Goal: Navigation & Orientation: Go to known website

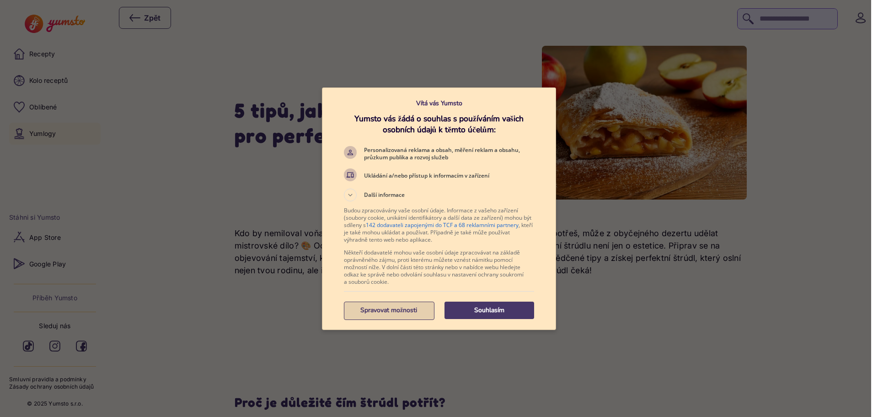
scroll to position [183, 0]
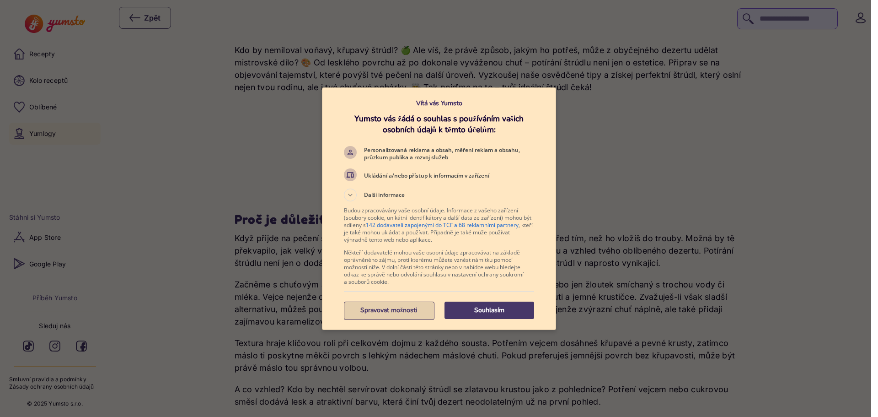
click at [381, 315] on button "Spravovat možnosti" at bounding box center [389, 309] width 90 height 17
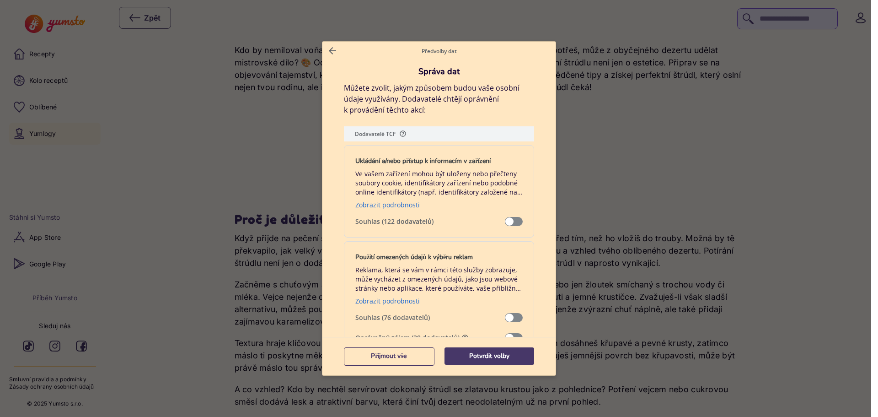
scroll to position [137, 0]
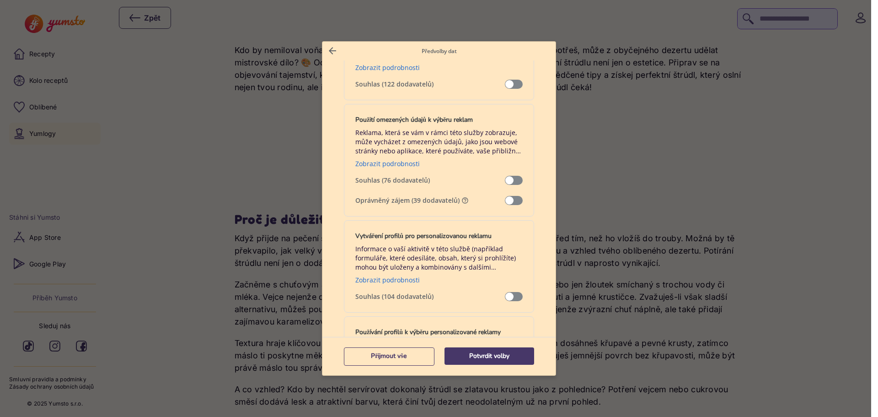
click at [506, 196] on span "Správa dat" at bounding box center [514, 200] width 18 height 9
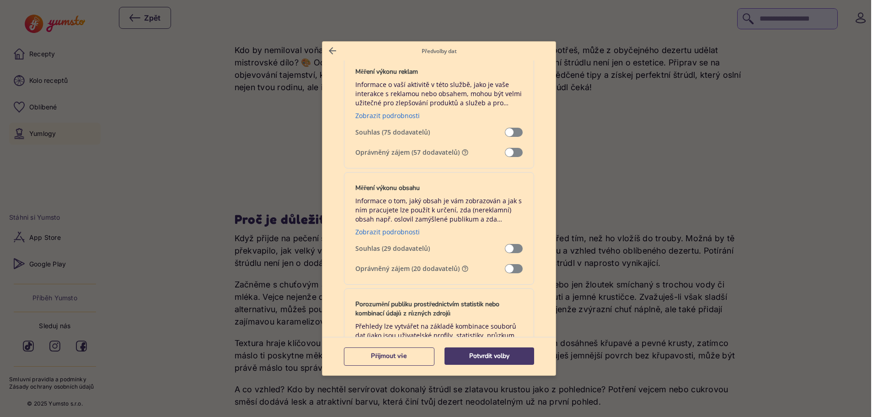
scroll to position [686, 0]
click at [506, 147] on div "Měření výkonu reklam Informace o vaší aktivitě v této službě, jako je vaše inte…" at bounding box center [439, 111] width 190 height 113
click at [506, 150] on span "Správa dat" at bounding box center [514, 151] width 18 height 9
click at [506, 265] on span "Správa dat" at bounding box center [514, 267] width 18 height 9
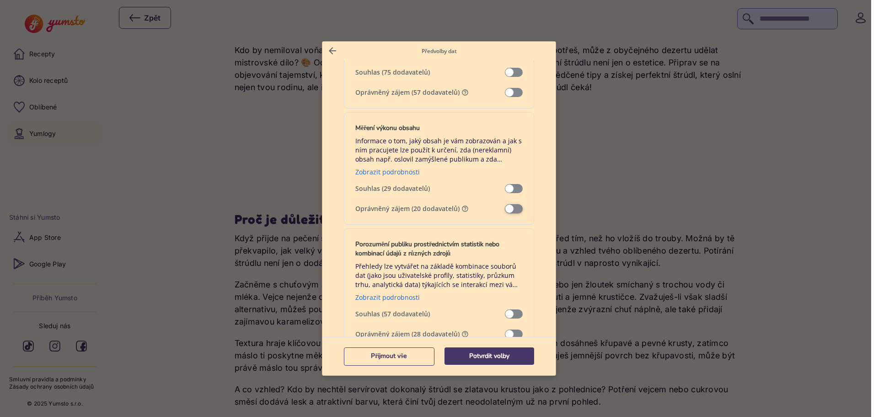
scroll to position [823, 0]
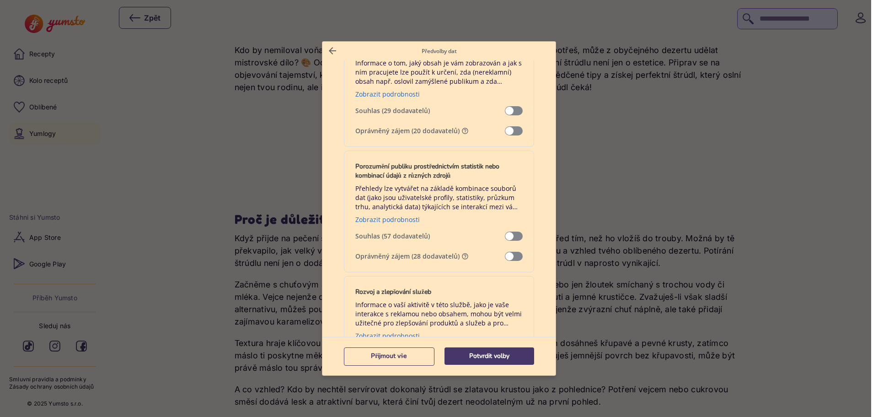
click at [505, 255] on span "Správa dat" at bounding box center [514, 256] width 18 height 9
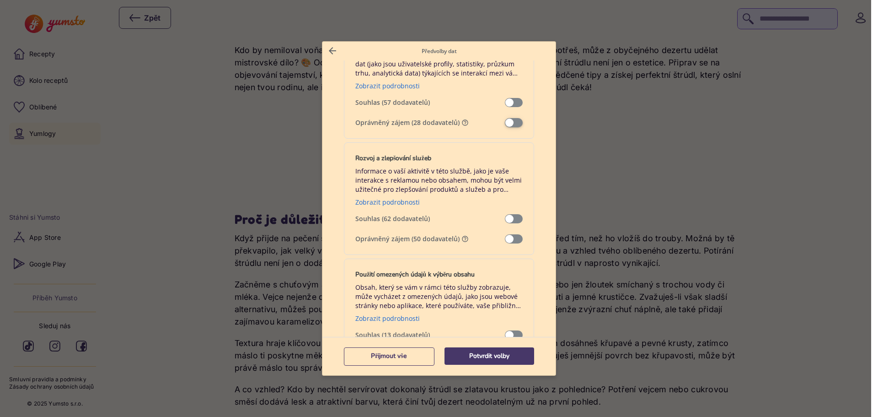
scroll to position [960, 0]
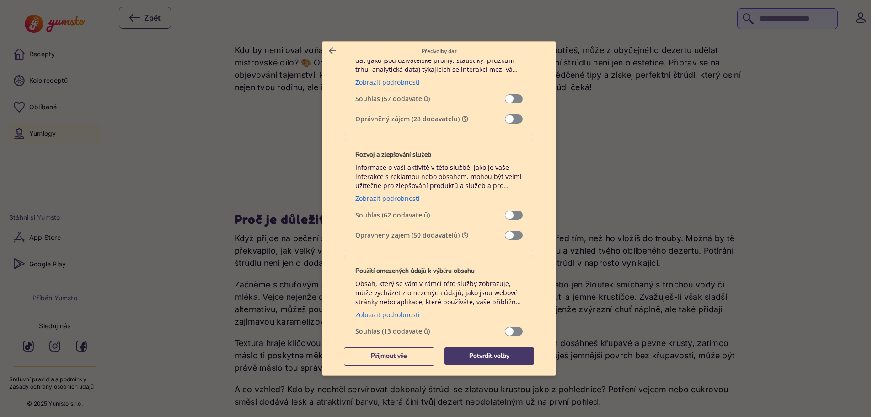
click at [505, 231] on span "Správa dat" at bounding box center [514, 234] width 18 height 9
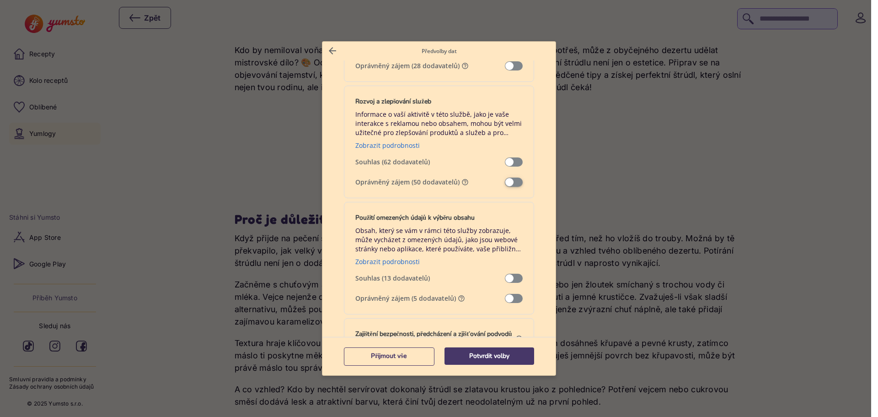
scroll to position [1098, 0]
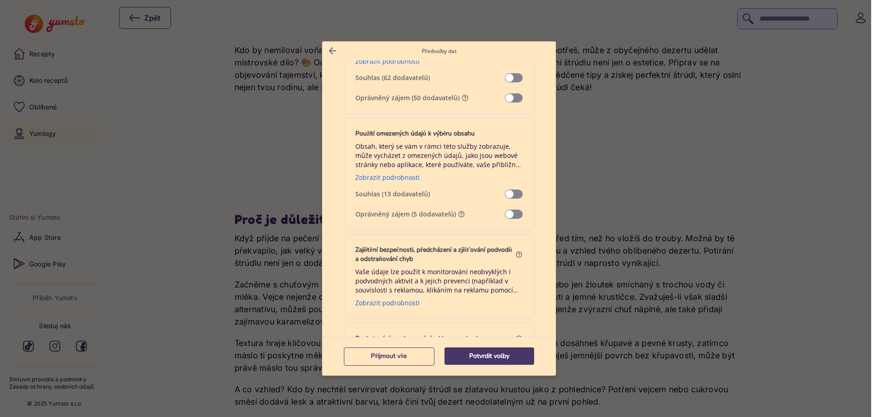
click at [506, 213] on span "Správa dat" at bounding box center [514, 213] width 18 height 9
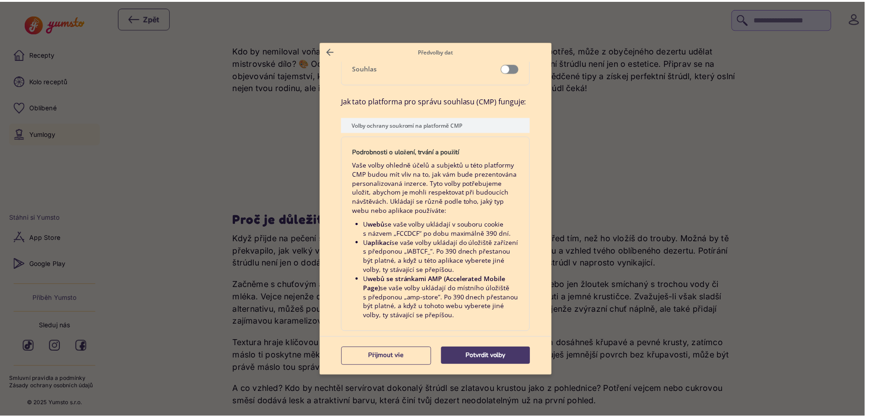
scroll to position [1874, 0]
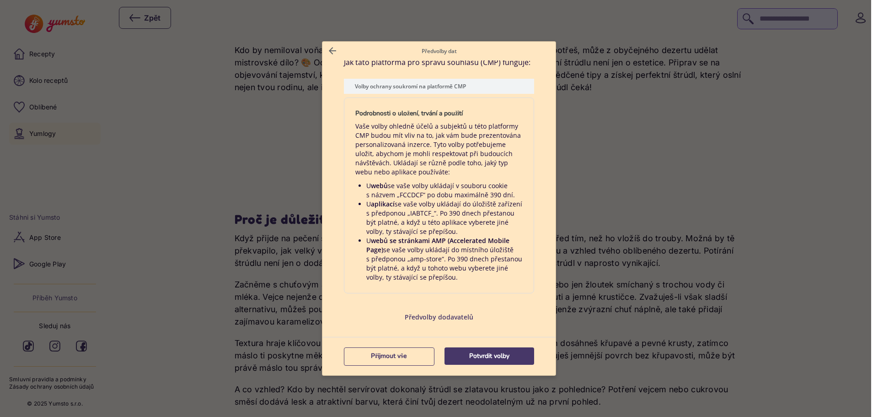
click at [493, 345] on div "Přijmout vše Potvrdit volby" at bounding box center [439, 356] width 190 height 31
click at [488, 350] on button "Potvrdit volby" at bounding box center [490, 355] width 90 height 17
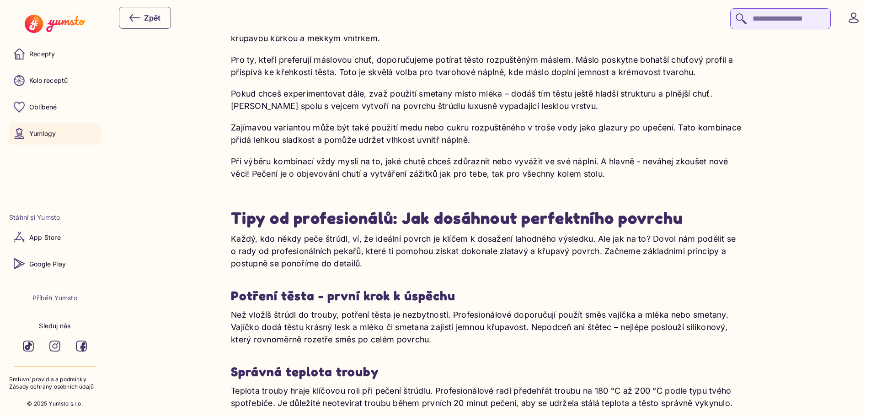
scroll to position [2378, 0]
